Goal: Information Seeking & Learning: Check status

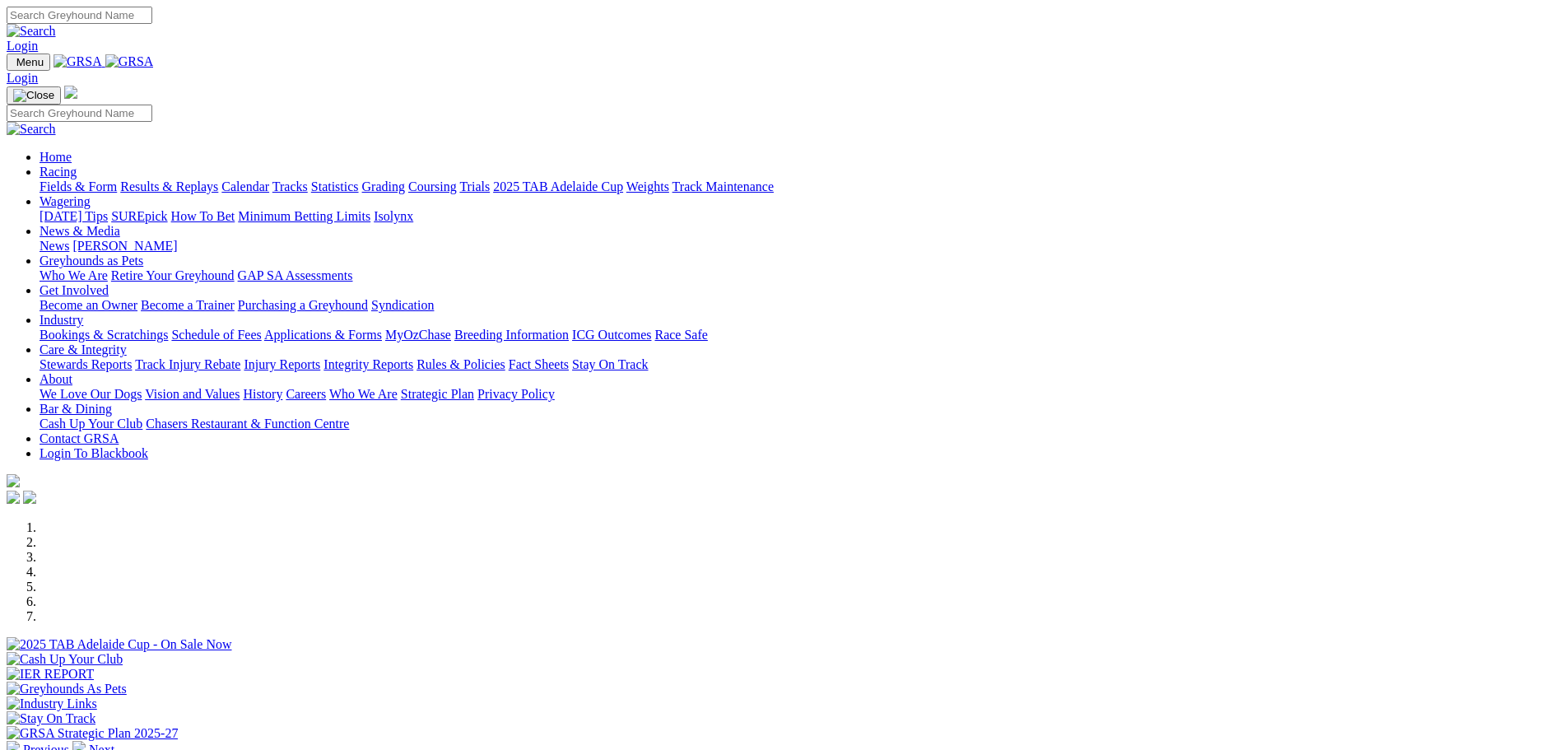
click at [117, 180] on link "Fields & Form" at bounding box center [78, 187] width 78 height 14
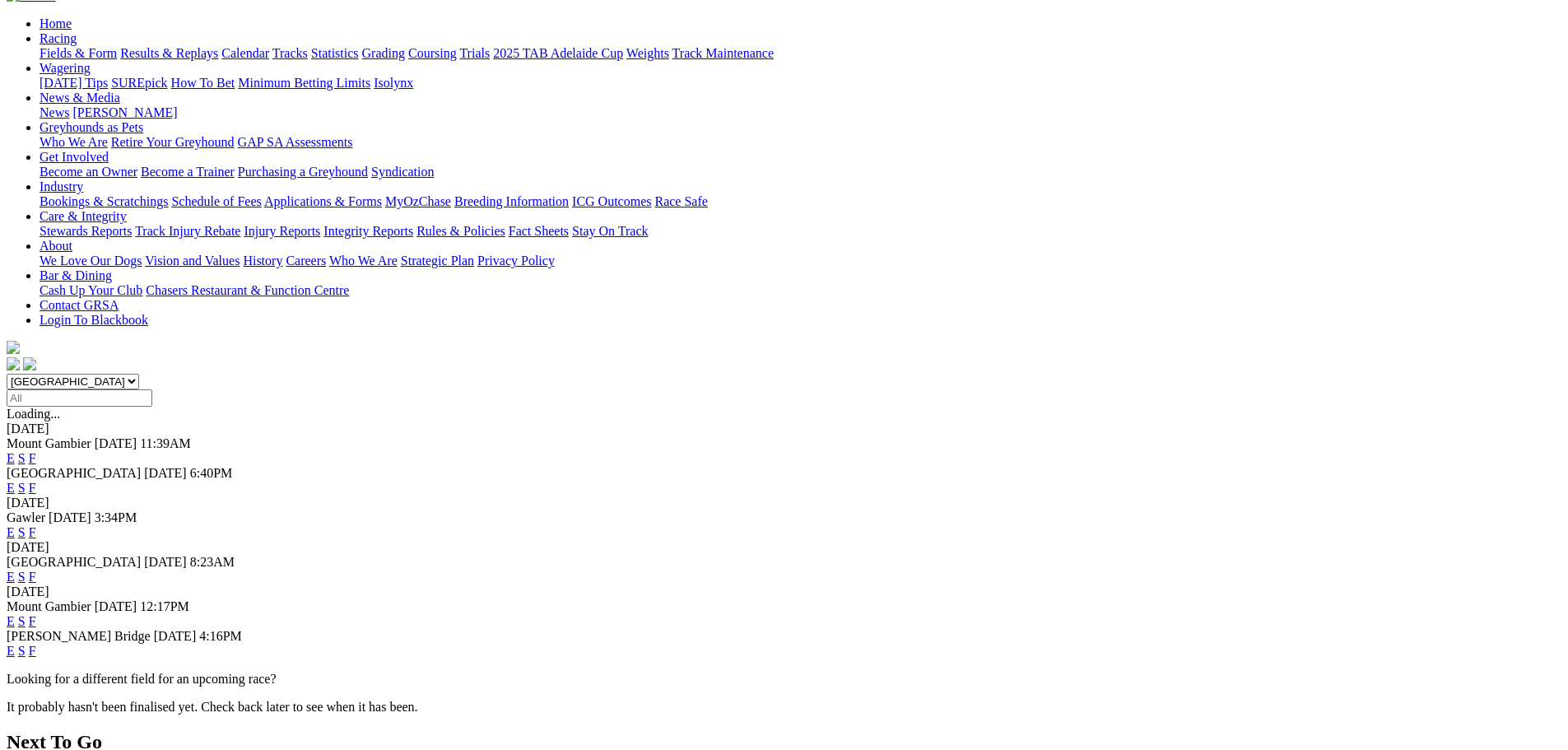
scroll to position [165, 0]
click at [36, 643] on link "F" at bounding box center [32, 650] width 8 height 14
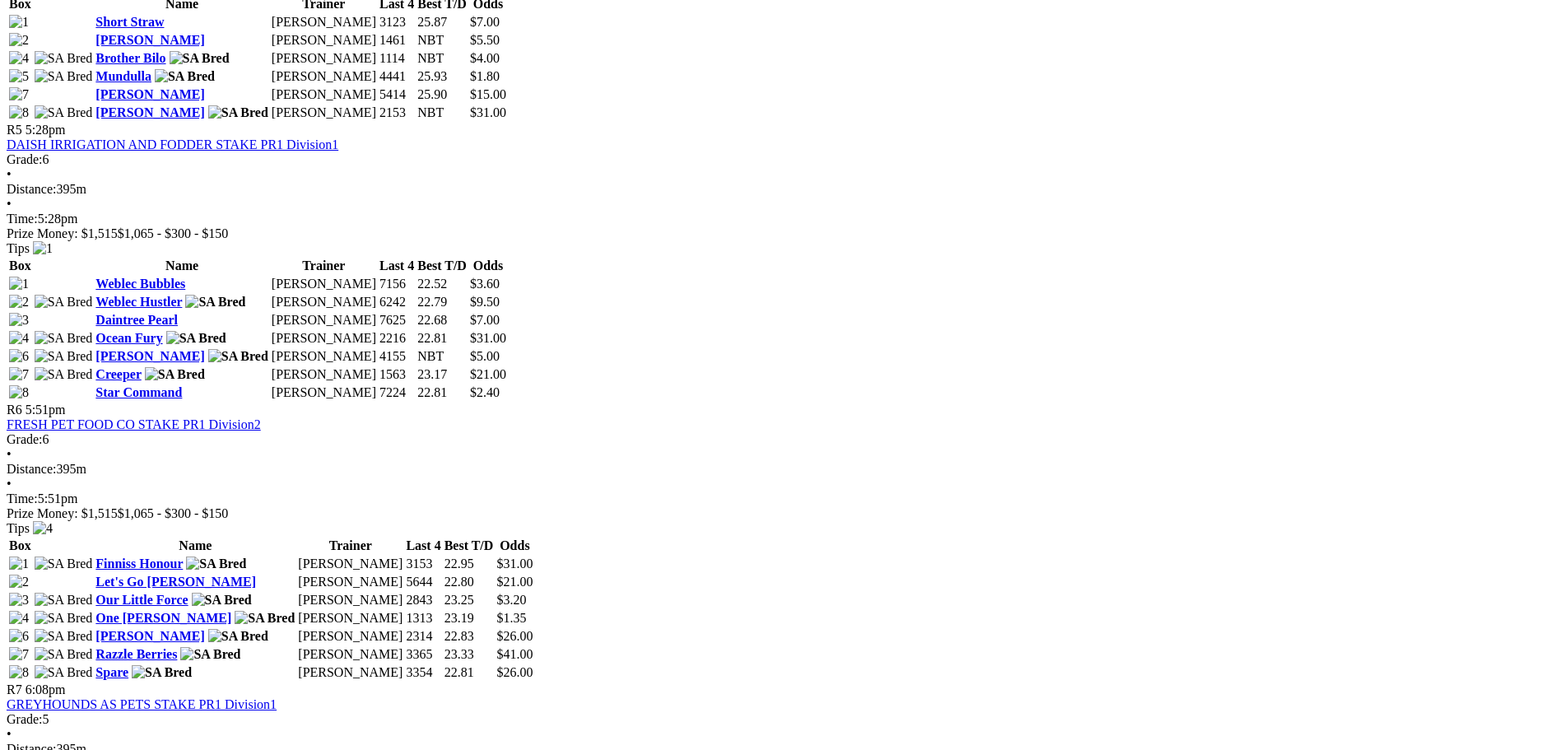
scroll to position [2059, 0]
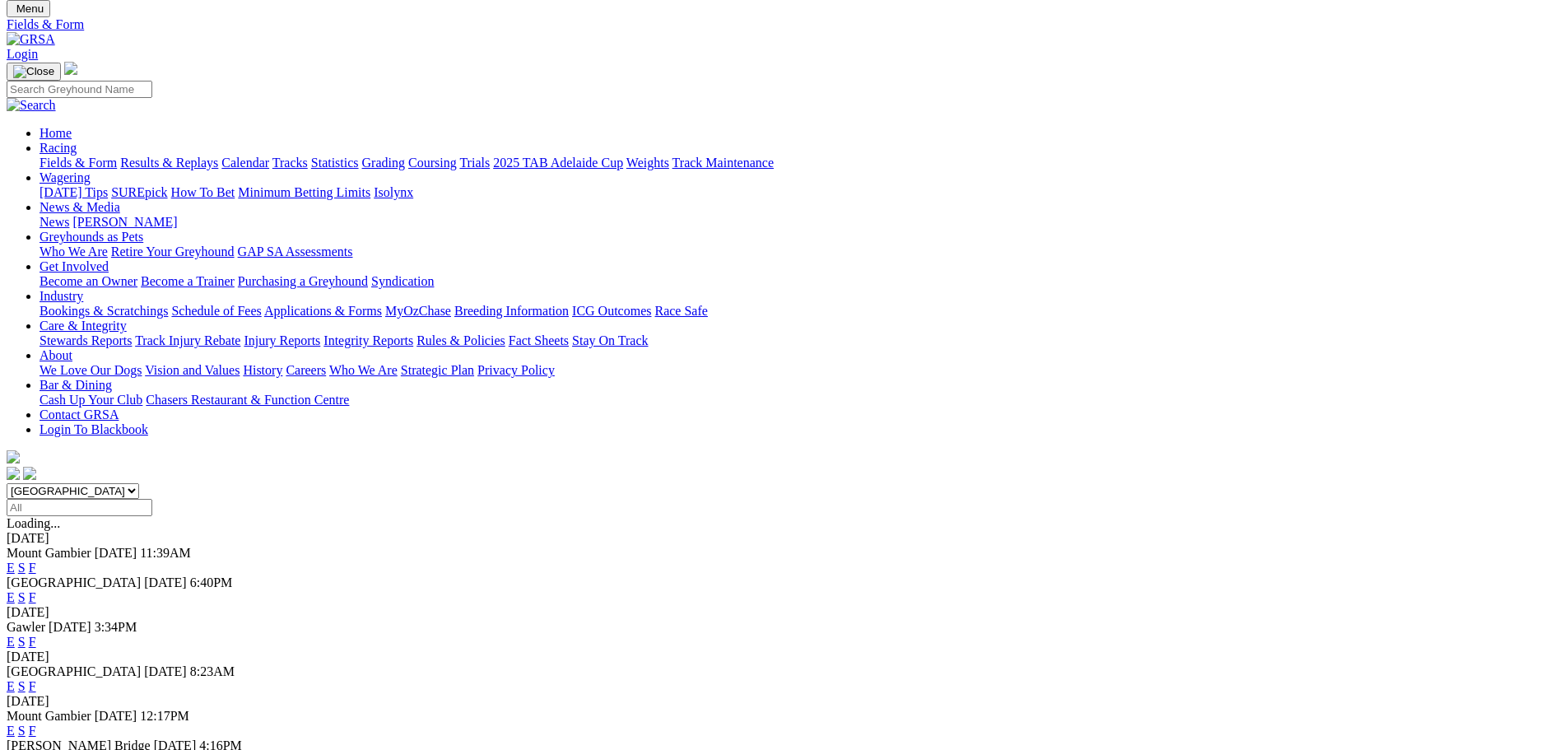
scroll to position [83, 0]
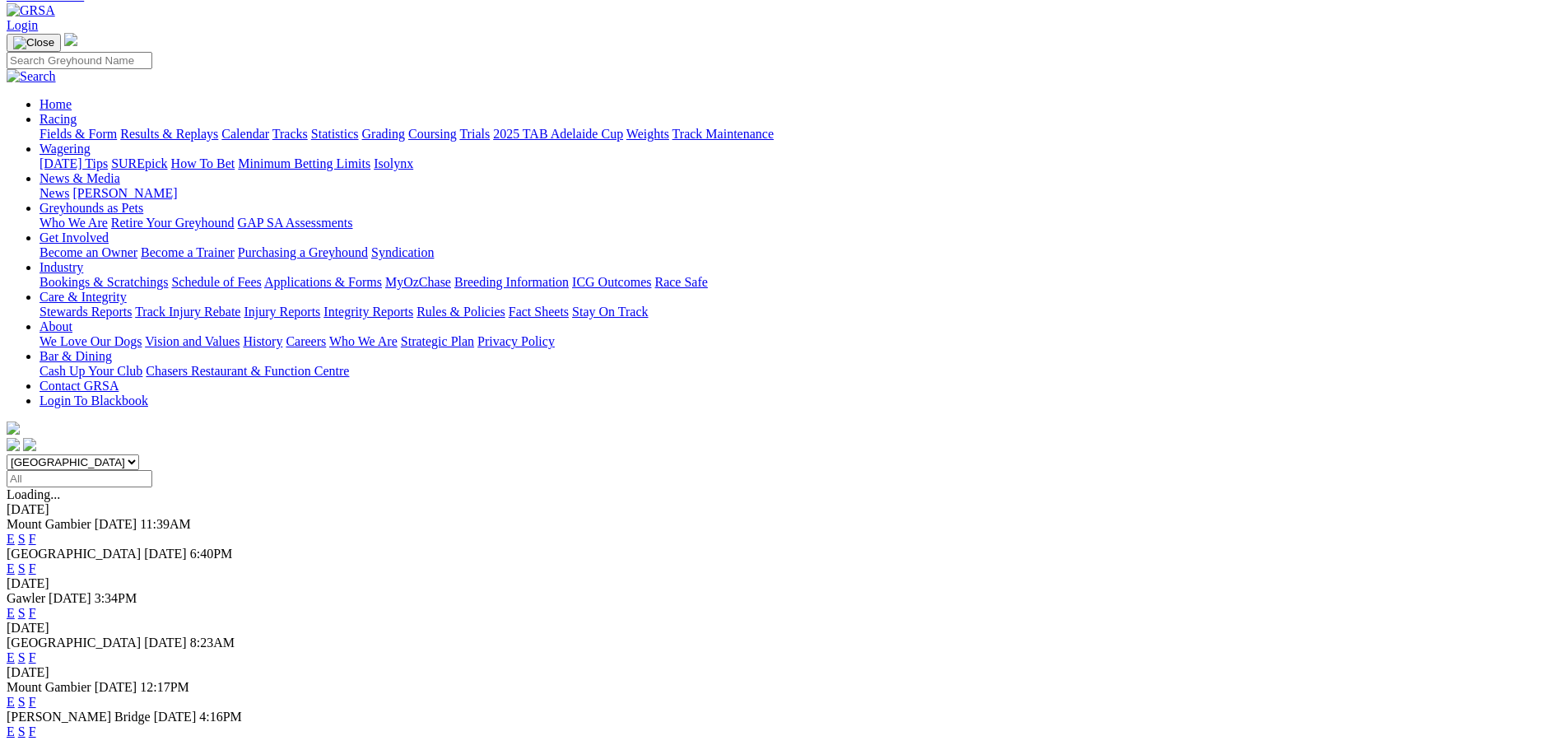
click at [36, 651] on link "F" at bounding box center [32, 658] width 8 height 14
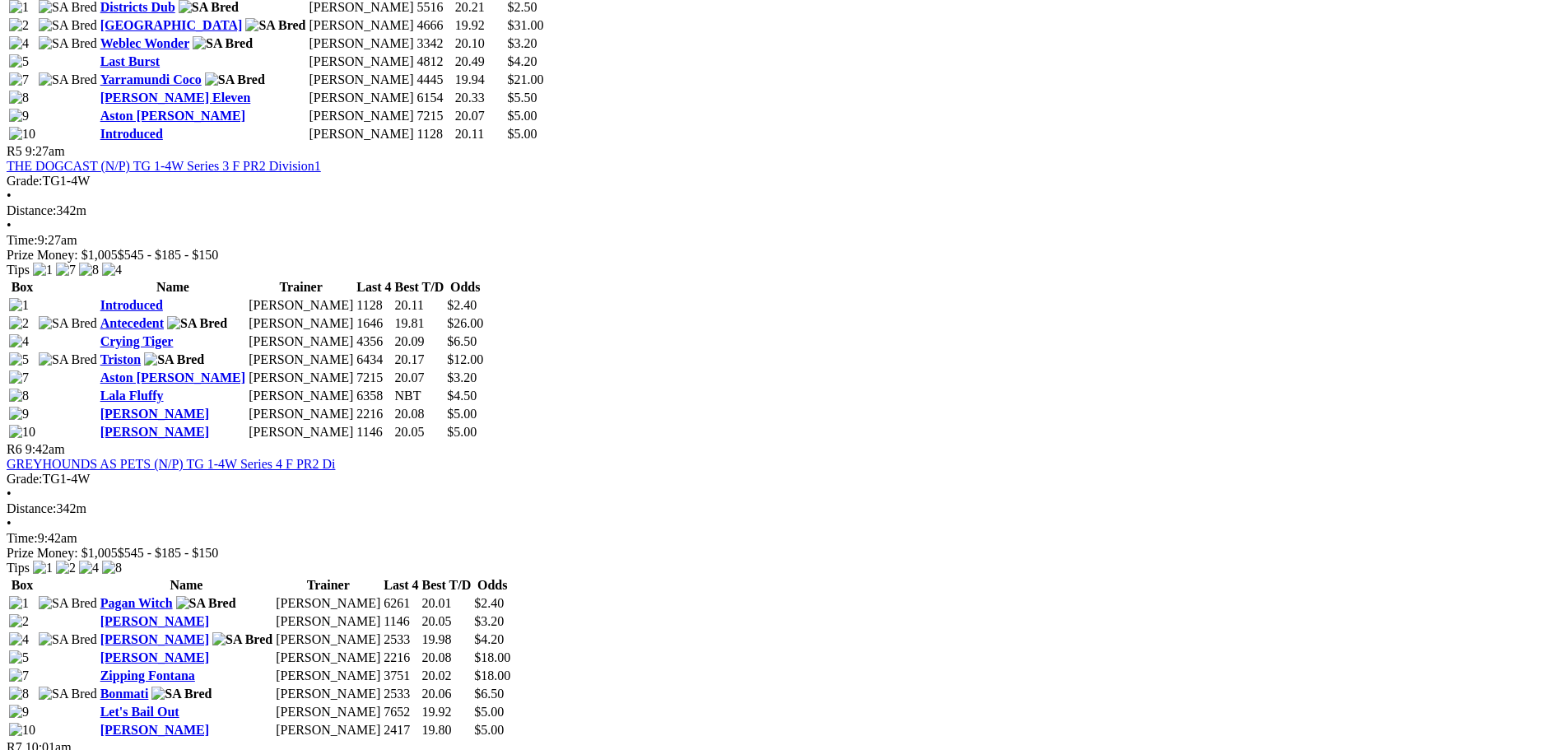
scroll to position [1894, 0]
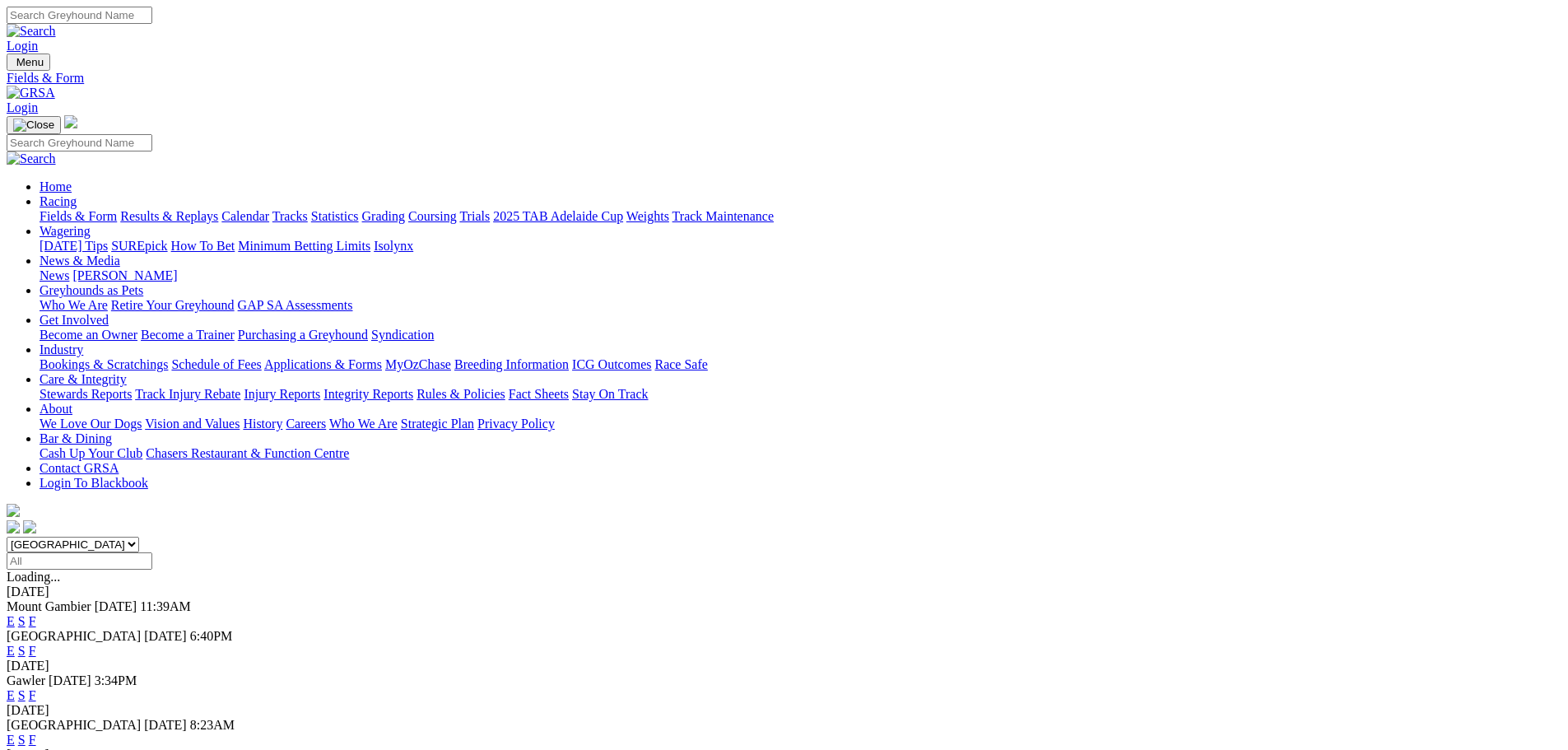
scroll to position [39, 0]
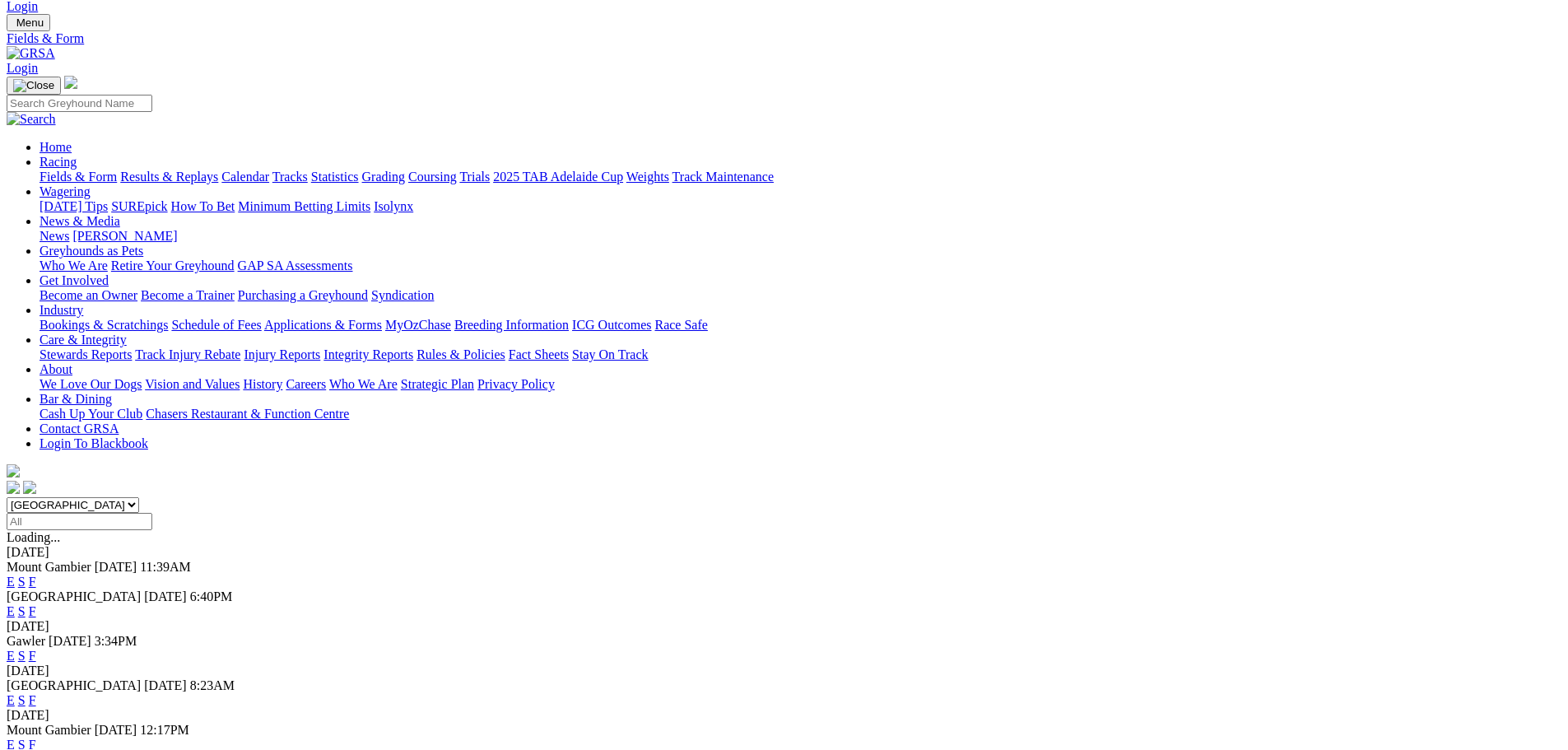
click at [218, 170] on link "Results & Replays" at bounding box center [169, 177] width 98 height 14
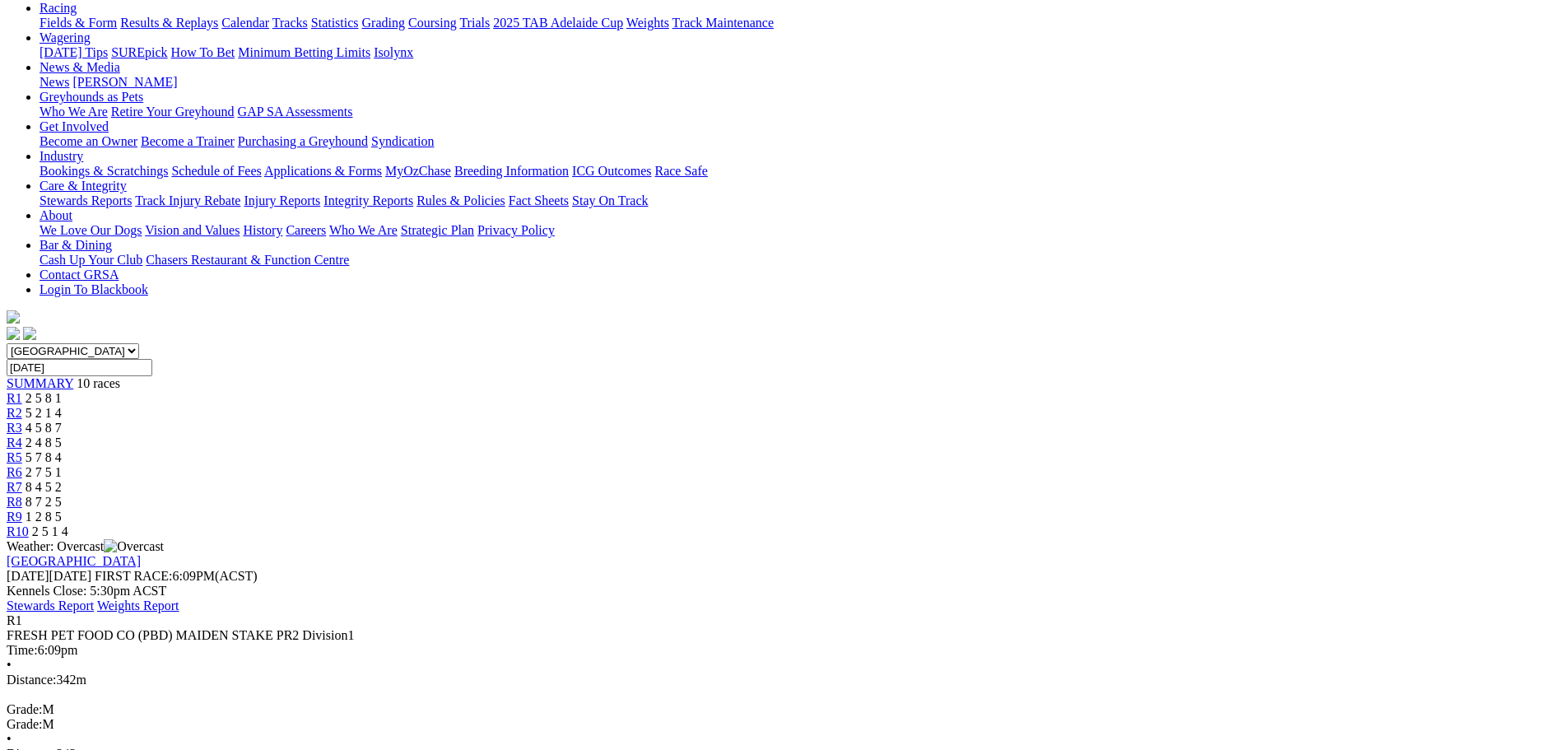
scroll to position [165, 0]
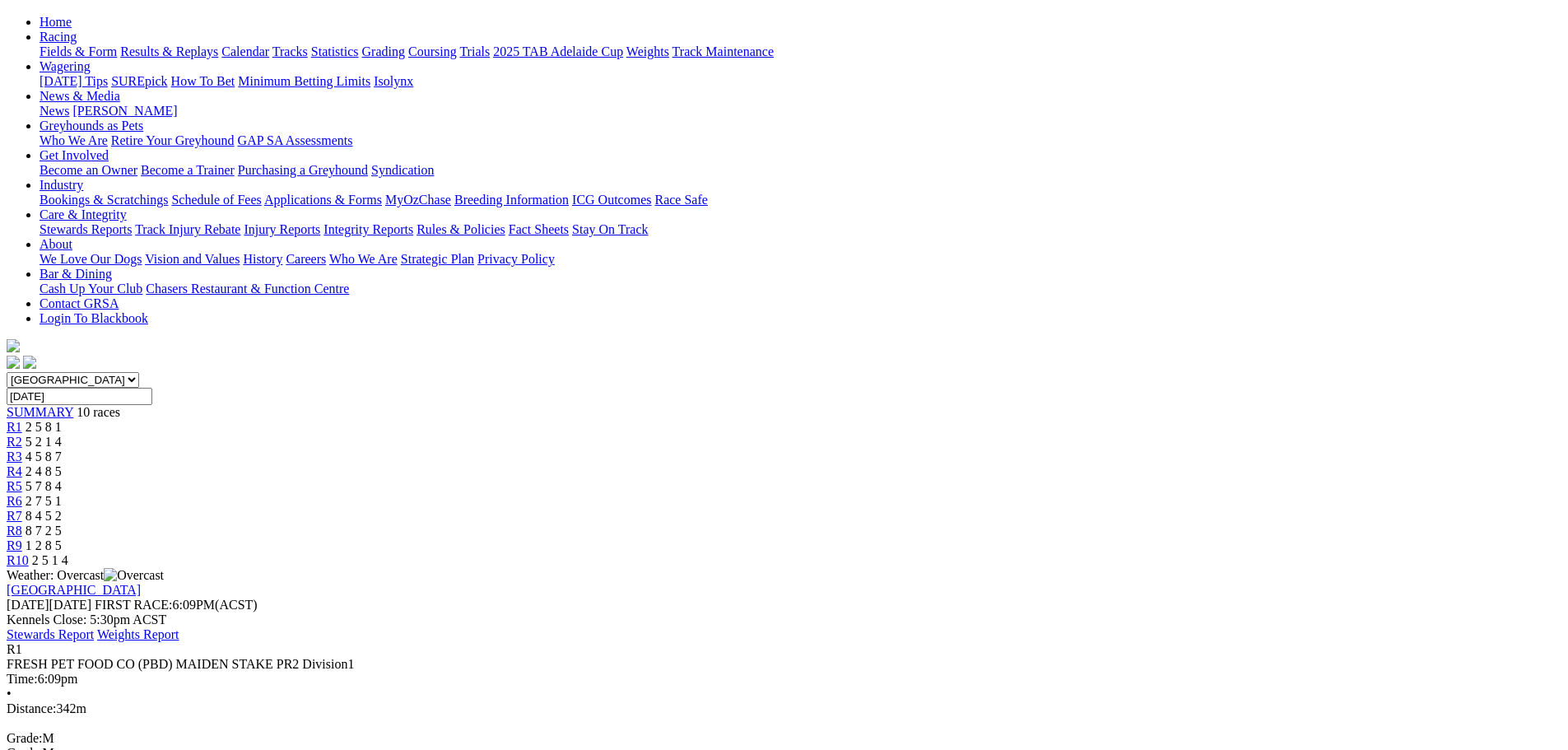
click at [23, 434] on link "R2" at bounding box center [15, 441] width 16 height 14
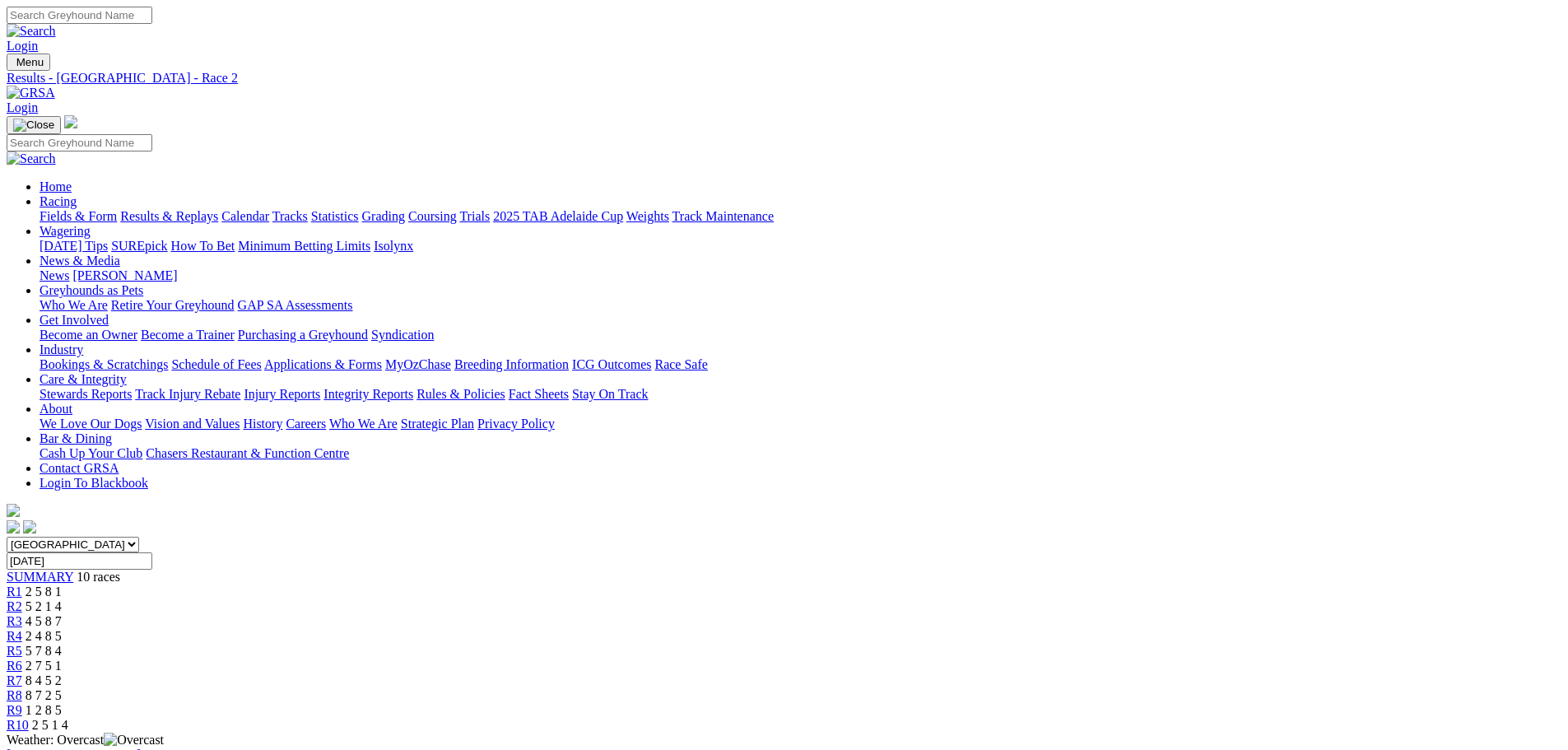
click at [62, 614] on span "4 5 8 7" at bounding box center [43, 621] width 36 height 14
click at [23, 629] on link "R4" at bounding box center [15, 636] width 16 height 14
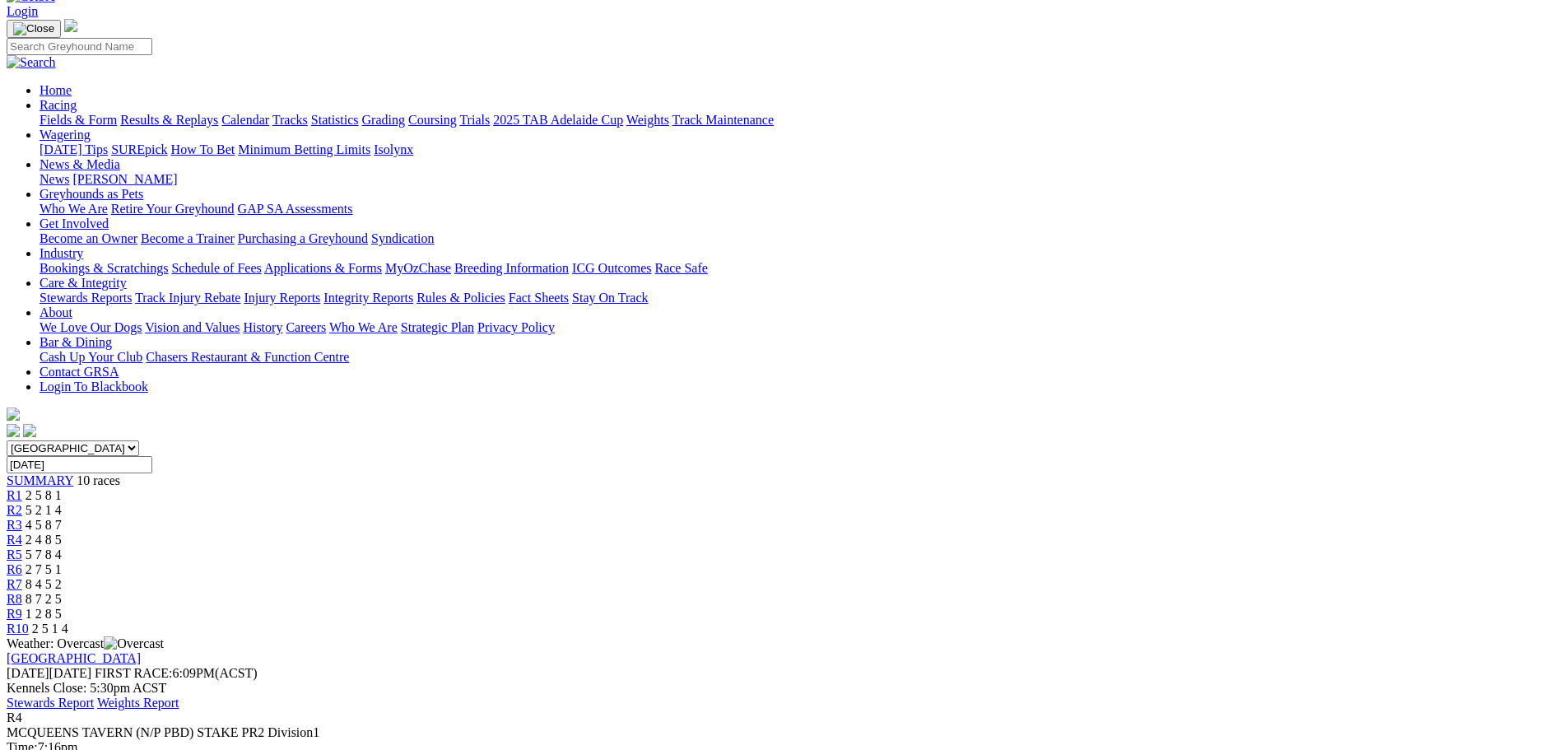
scroll to position [83, 0]
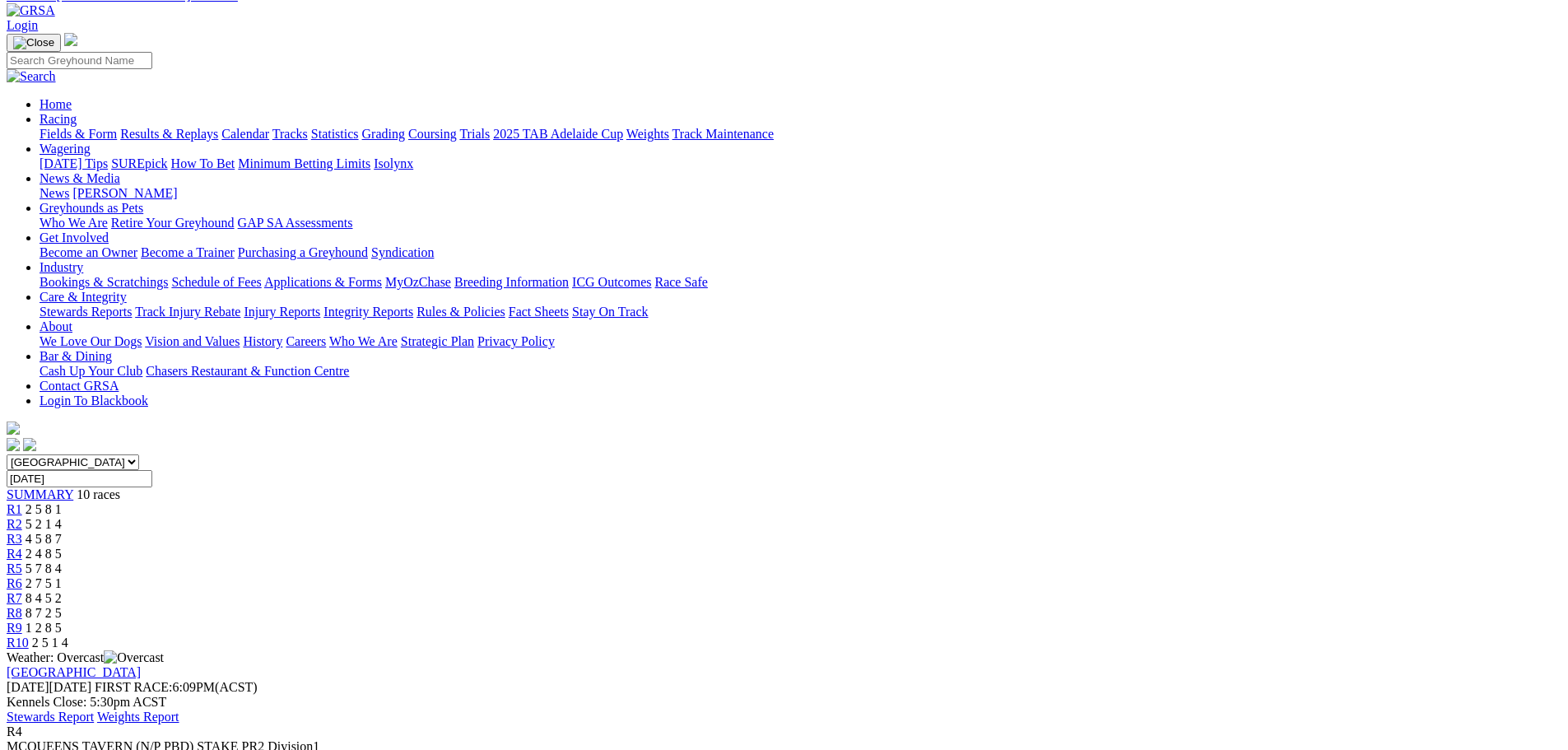
click at [62, 561] on span "5 7 8 4" at bounding box center [43, 568] width 36 height 14
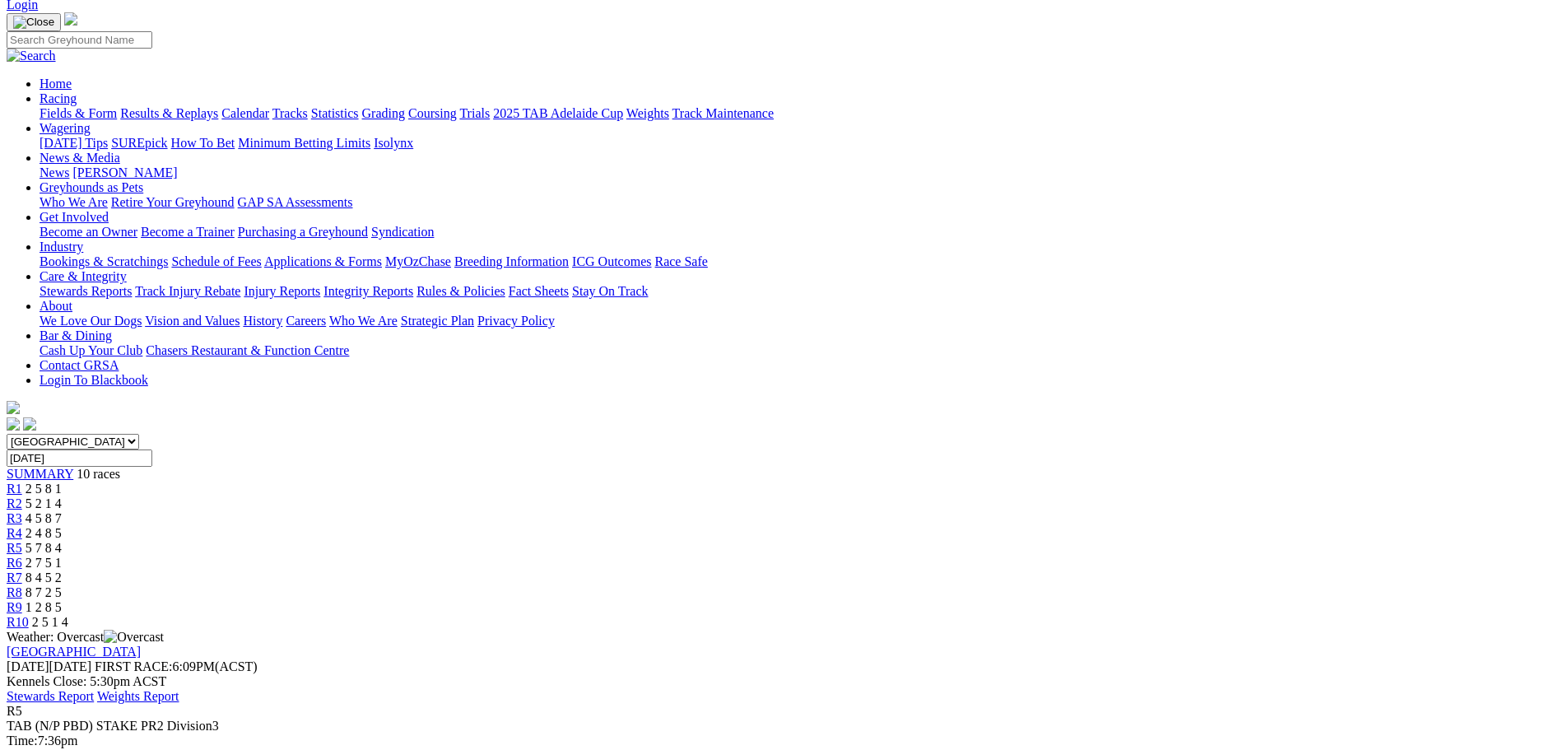
scroll to position [83, 0]
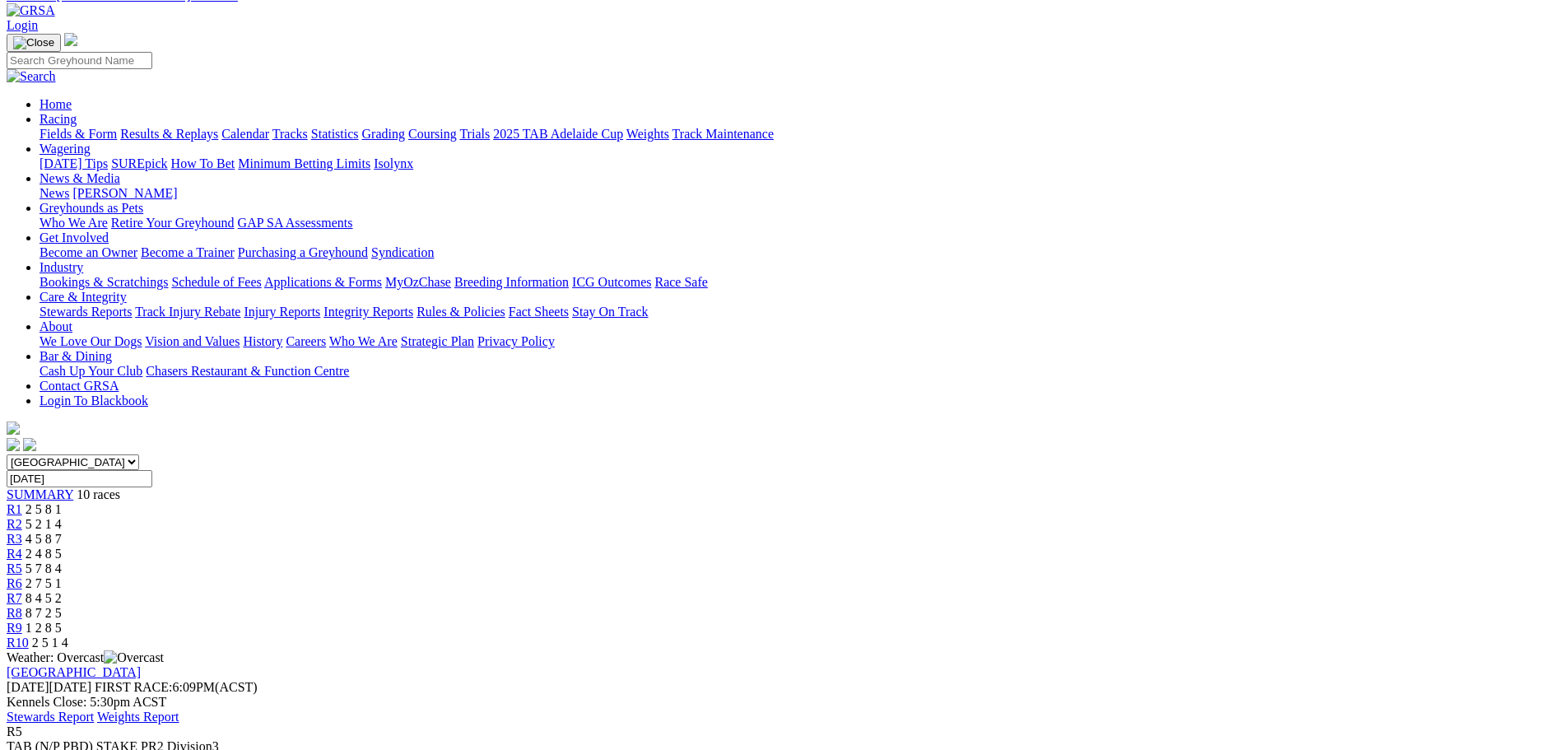
click at [23, 577] on link "R6" at bounding box center [15, 584] width 16 height 14
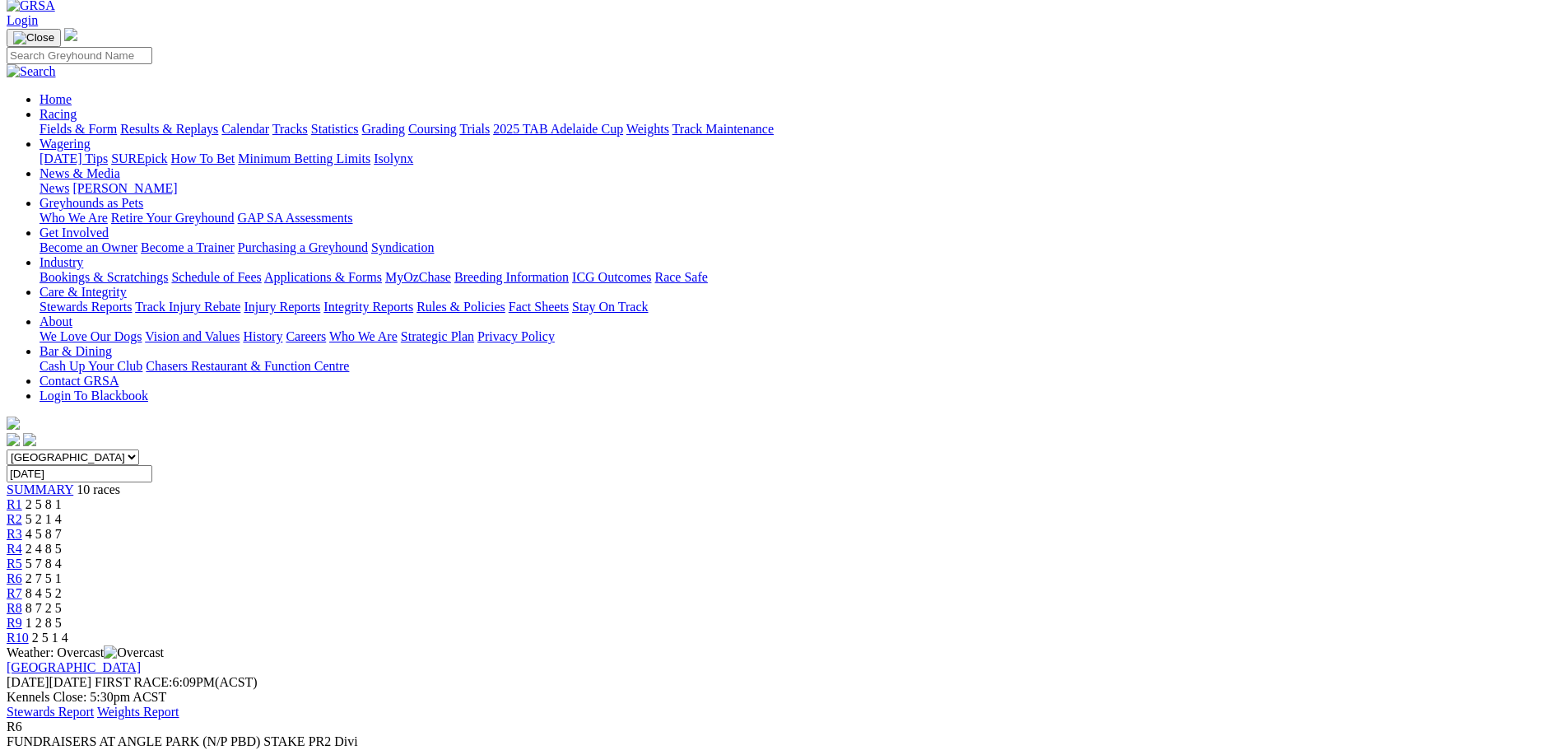
scroll to position [83, 0]
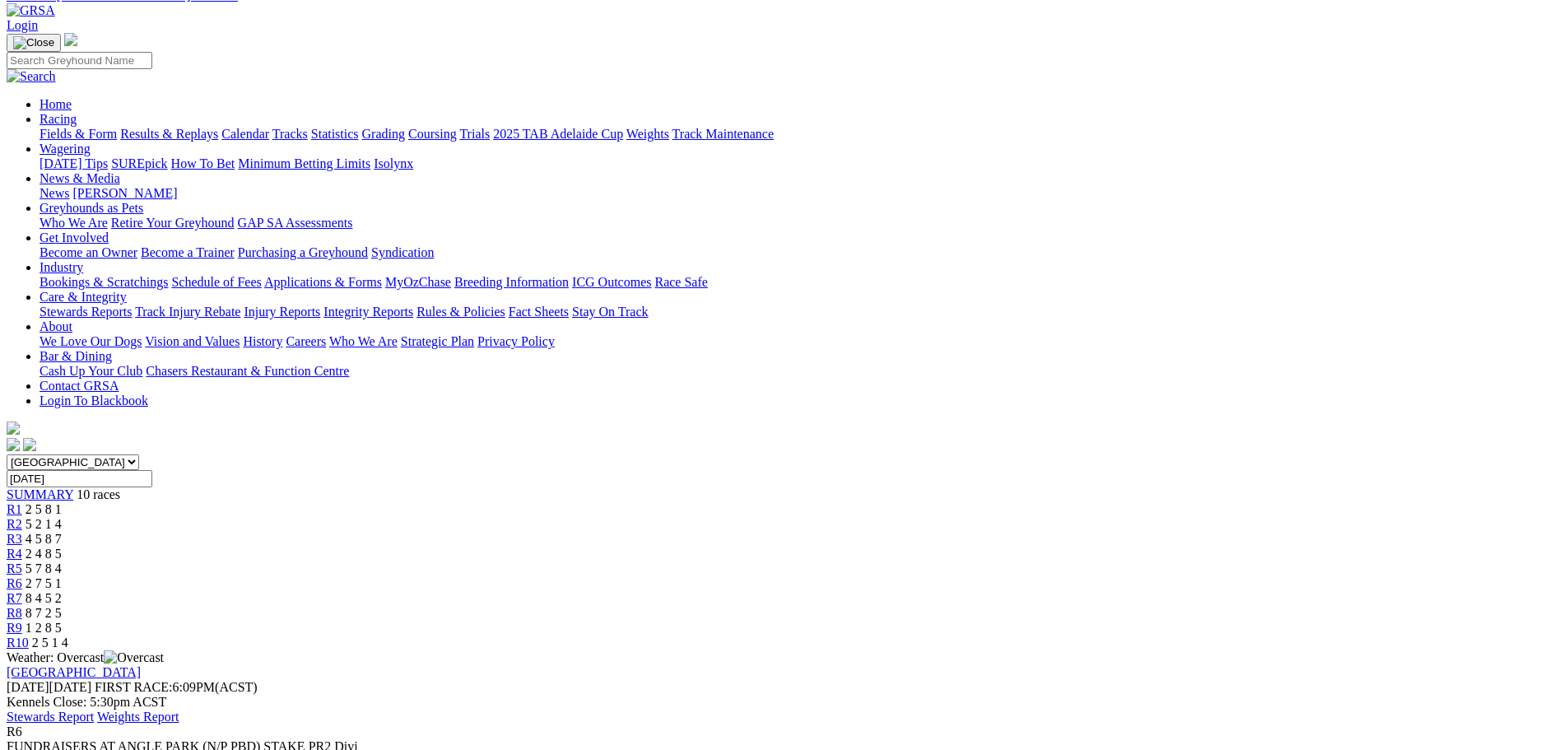
click at [23, 592] on link "R7" at bounding box center [15, 599] width 16 height 14
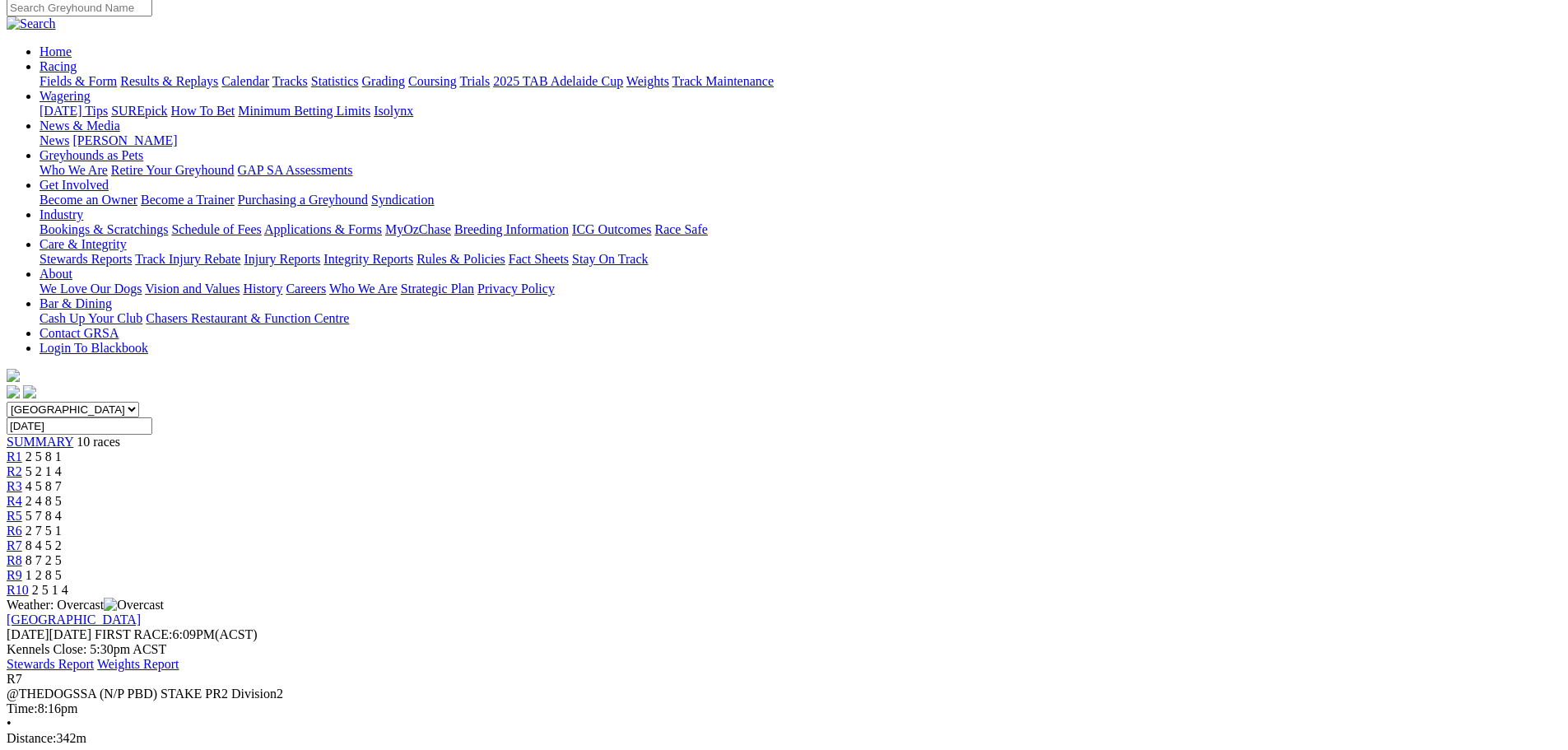
scroll to position [83, 0]
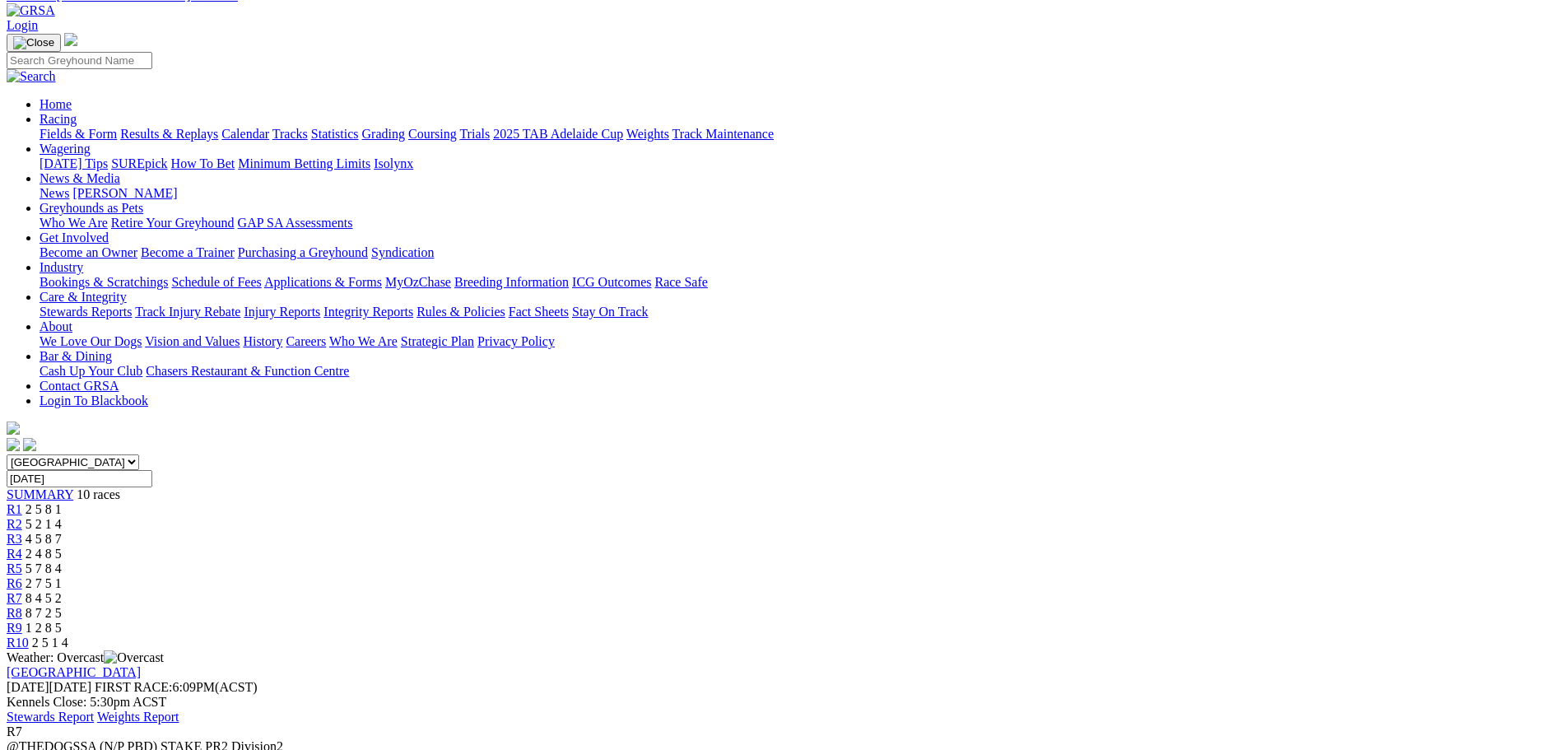
click at [23, 606] on link "R8" at bounding box center [15, 613] width 16 height 14
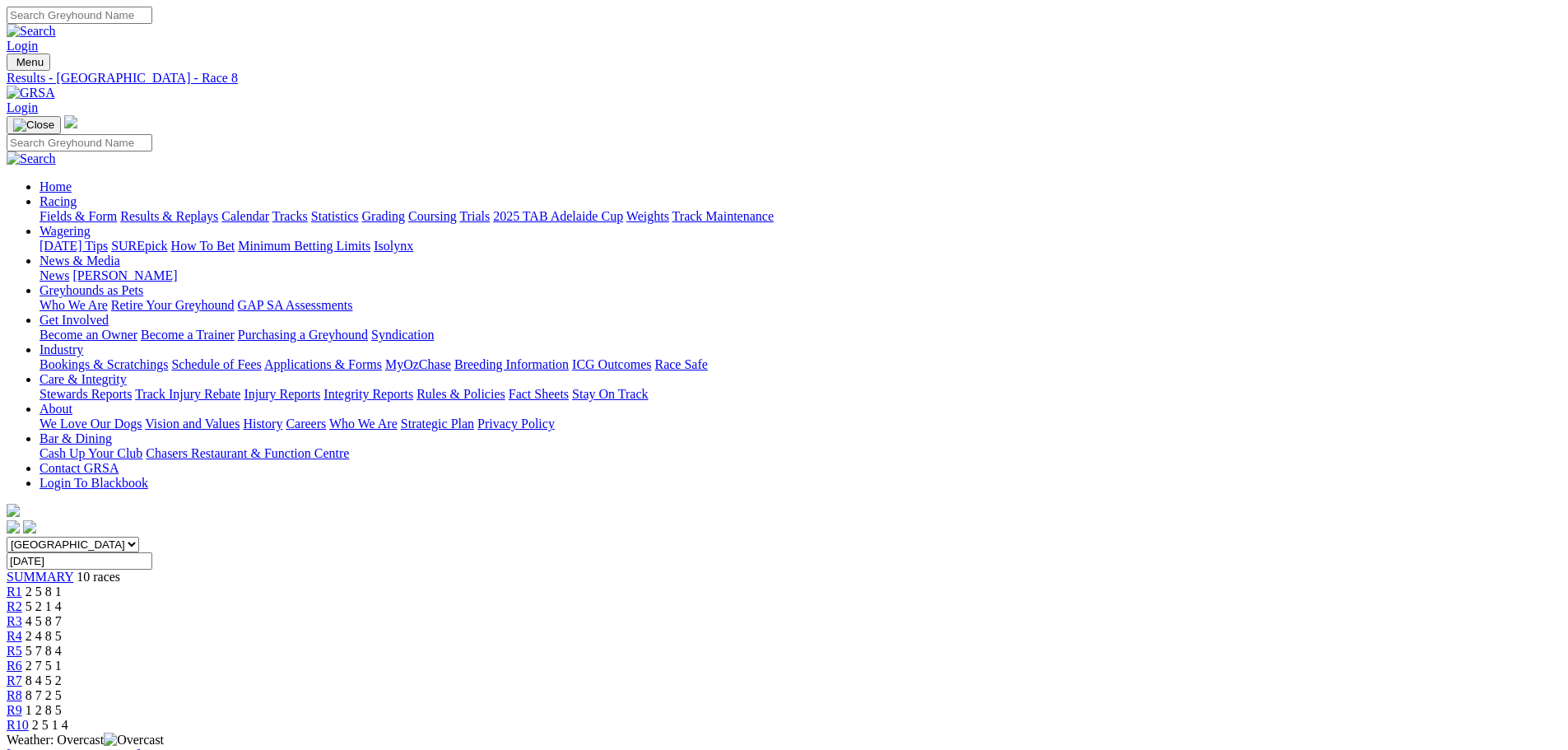
click at [23, 704] on link "R9" at bounding box center [15, 711] width 16 height 14
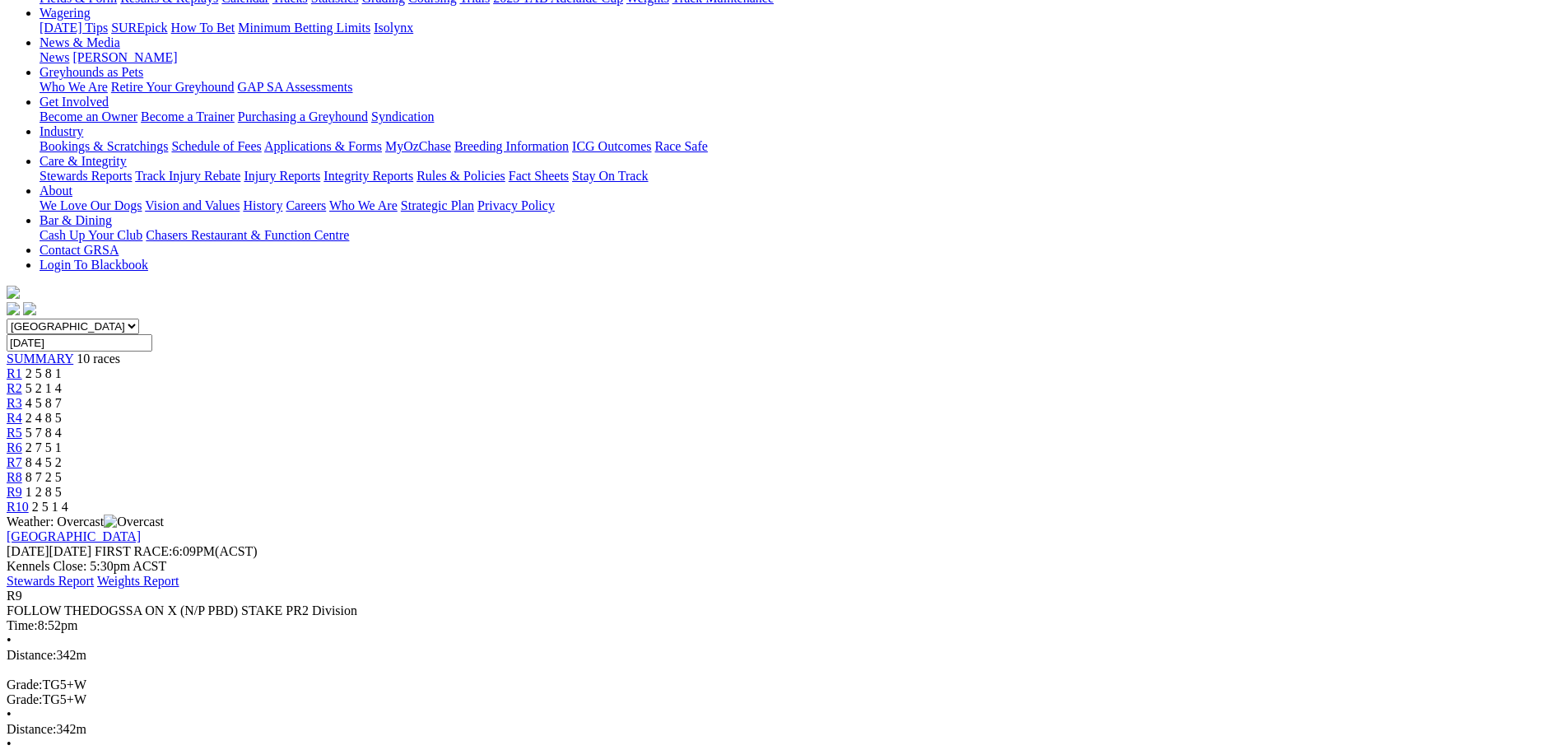
scroll to position [247, 0]
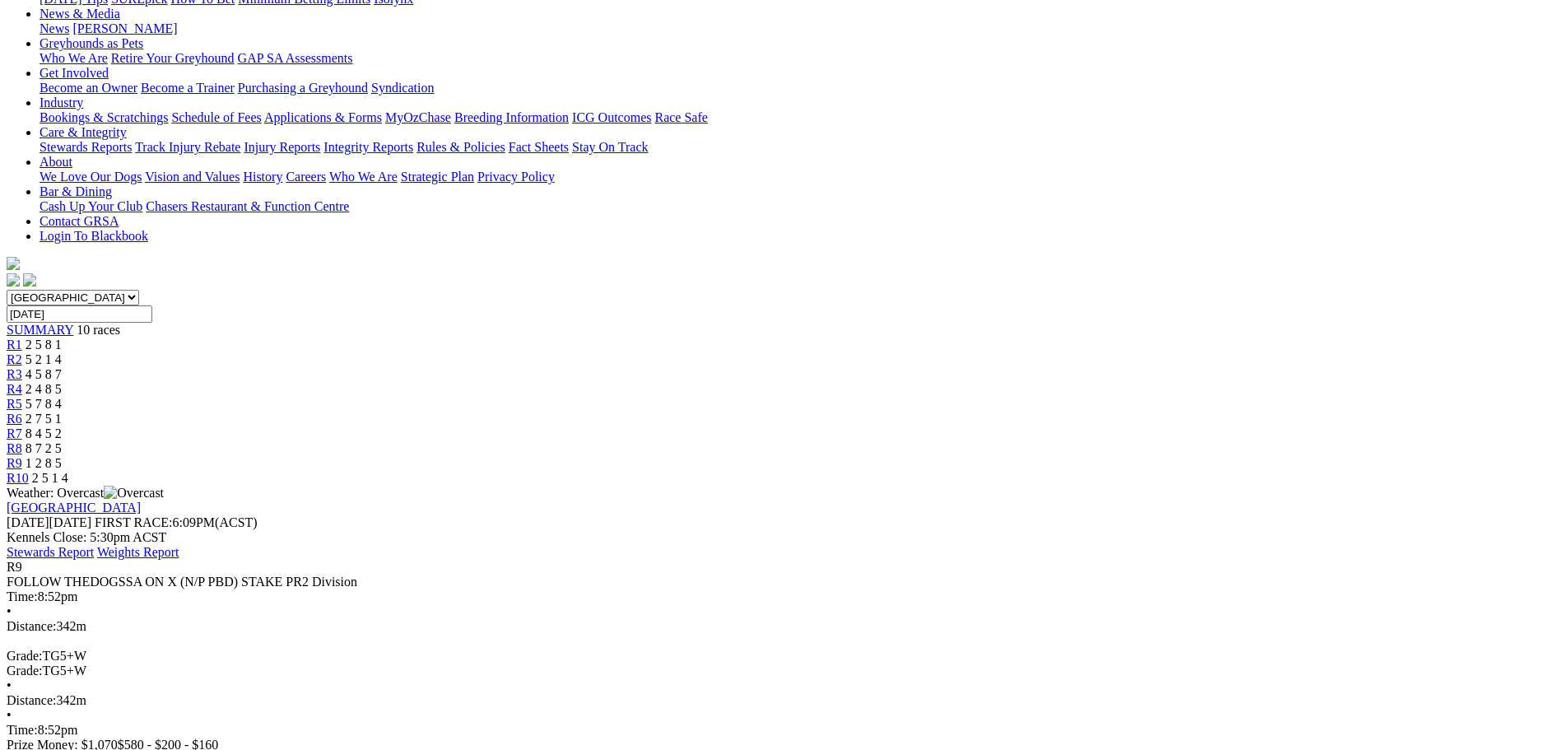
click at [69, 471] on span "2 5 1 4" at bounding box center [50, 478] width 36 height 14
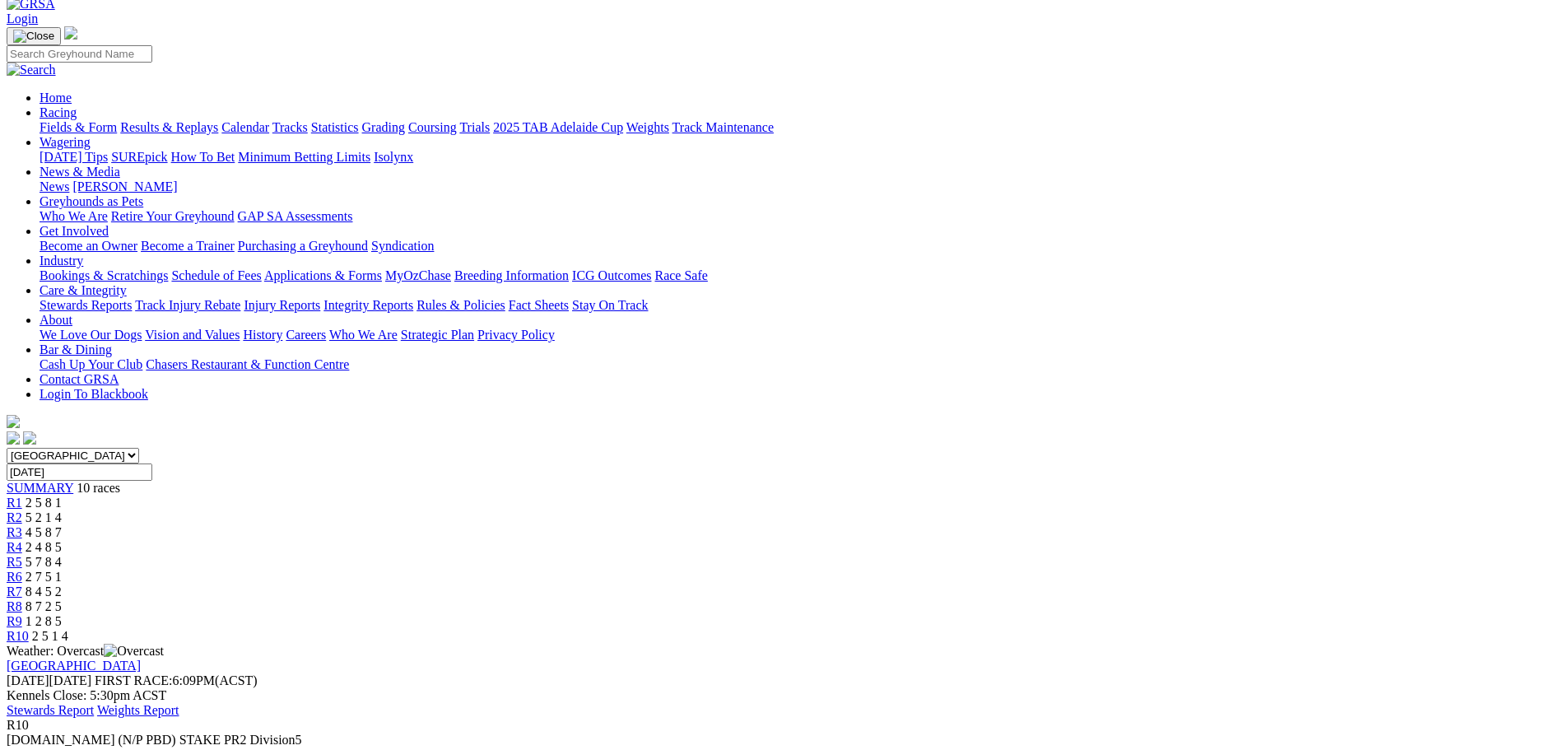
scroll to position [83, 0]
